Goal: Task Accomplishment & Management: Manage account settings

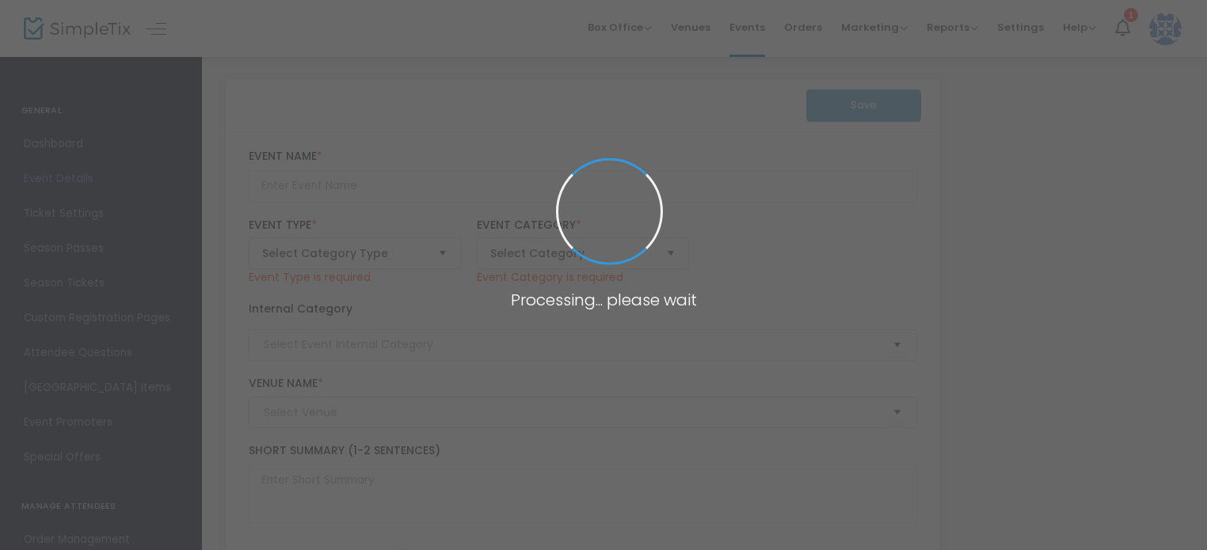
type input "TWO FOR ONE - FRIENDS & FAMILY SUMMER SPECIAL"
type textarea "Experience the ultimate indulgence now until [DATE] with our exclusive offer: p…"
type input "Purchase Now"
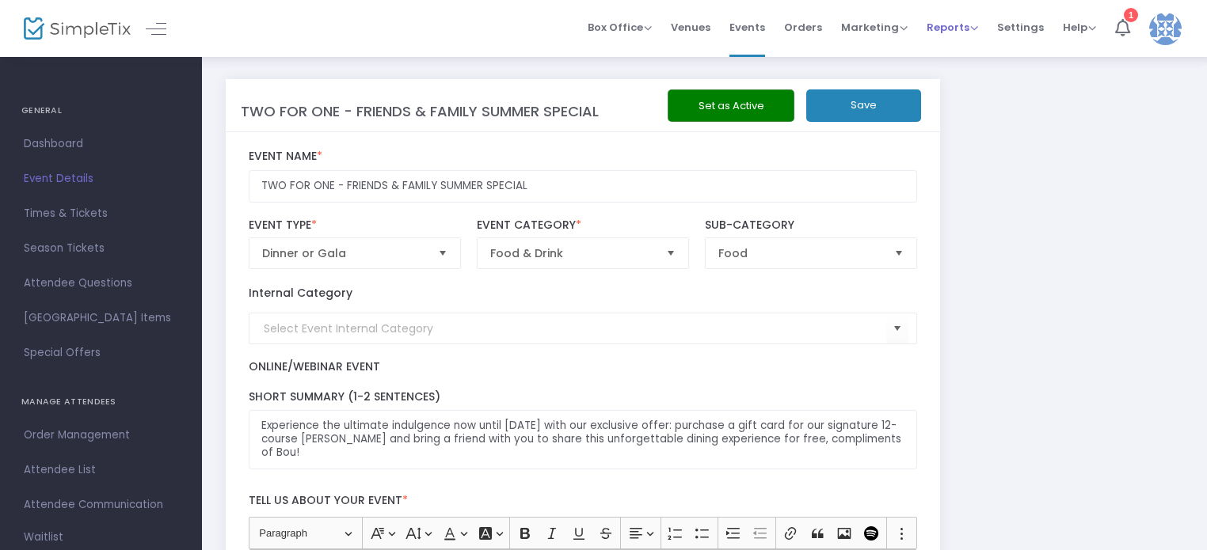
click at [944, 34] on span "Reports" at bounding box center [951, 27] width 51 height 15
click at [1023, 27] on span "Settings" at bounding box center [1020, 27] width 47 height 40
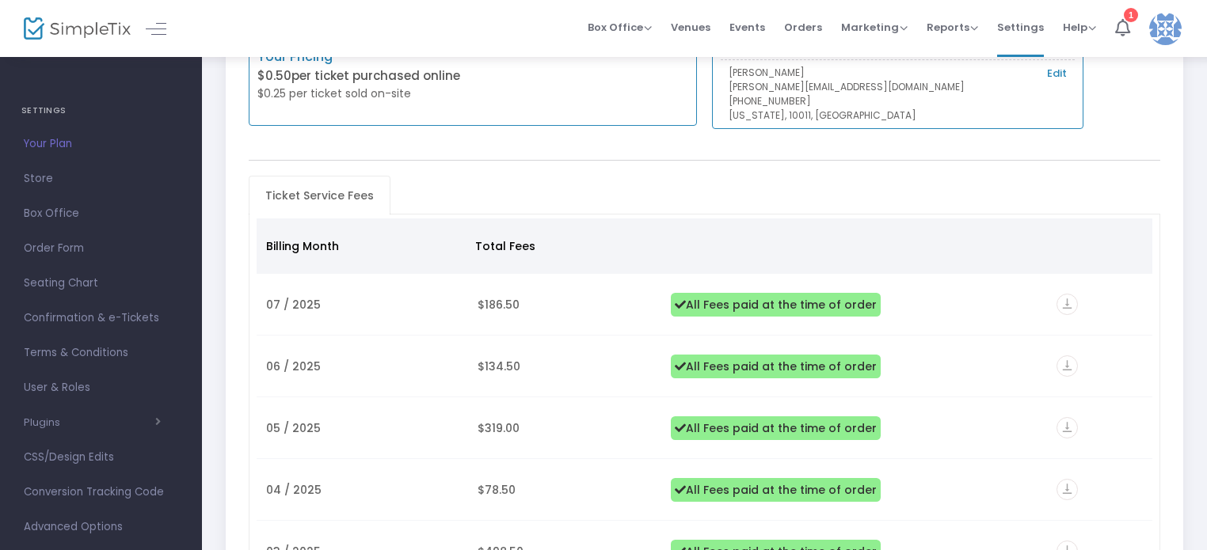
scroll to position [158, 0]
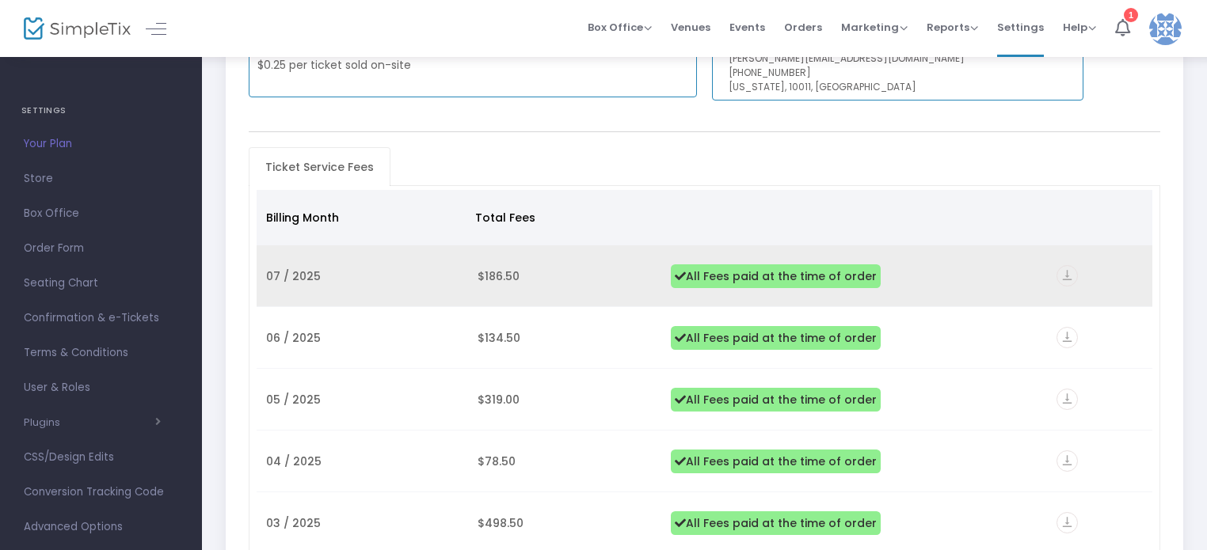
click at [500, 276] on span "$186.50" at bounding box center [498, 276] width 42 height 16
click at [720, 275] on span "All Fees paid at the time of order" at bounding box center [776, 276] width 210 height 24
click at [1072, 280] on icon "vertical_align_bottom" at bounding box center [1066, 275] width 21 height 21
